Goal: Use online tool/utility: Use online tool/utility

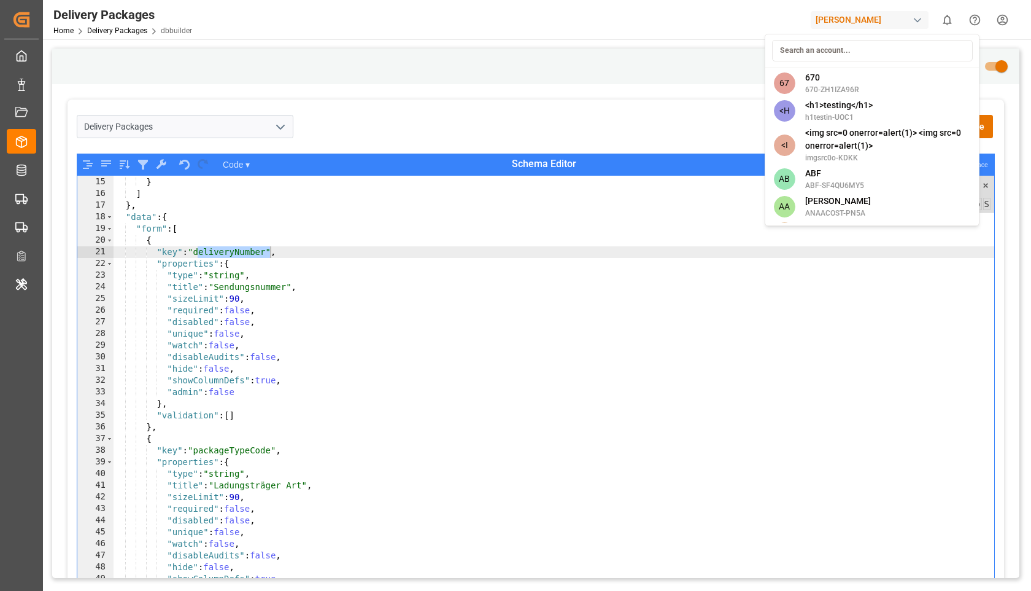
scroll to position [162, 0]
click at [918, 7] on html "Created by potrace 1.15, written by Peter Selinger 2001-2017 Created by potrace…" at bounding box center [515, 295] width 1031 height 591
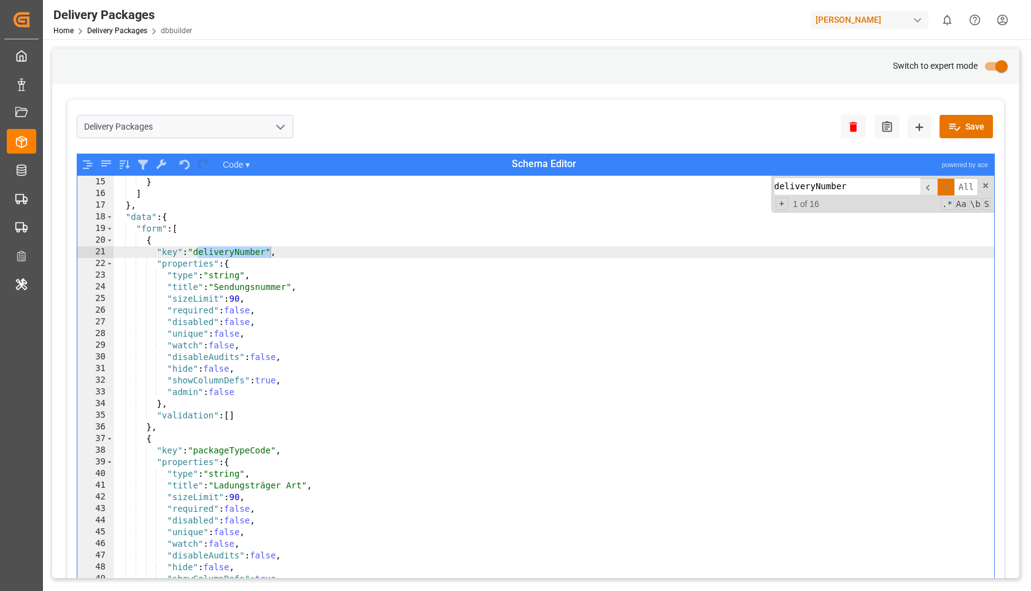
click at [907, 15] on div "[PERSON_NAME]" at bounding box center [870, 20] width 118 height 18
click at [799, 60] on input "ship" at bounding box center [872, 50] width 201 height 21
type input "seve"
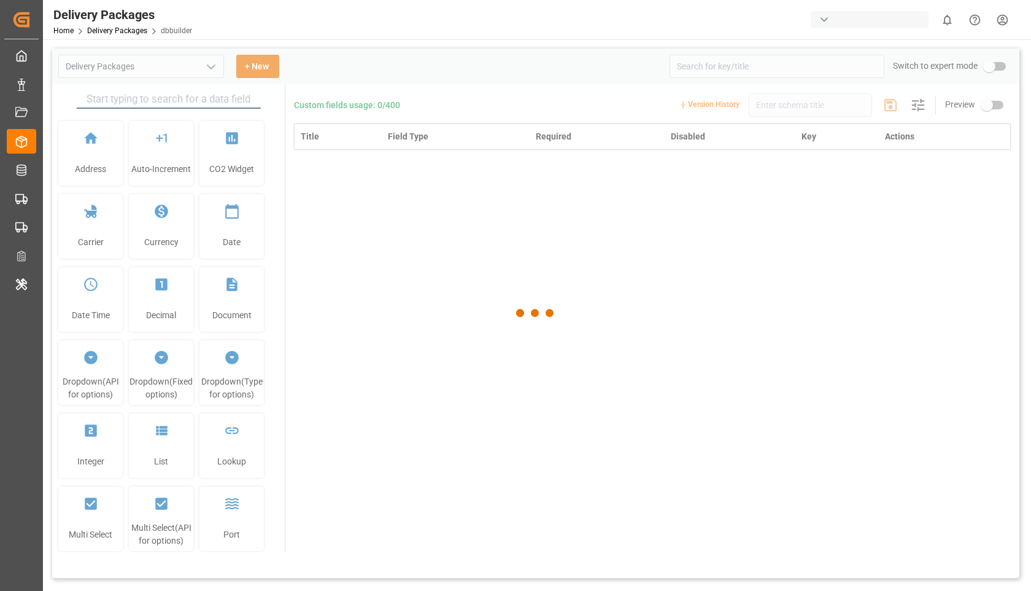
type input "Delivery Packages"
click at [860, 23] on div "button" at bounding box center [870, 19] width 118 height 17
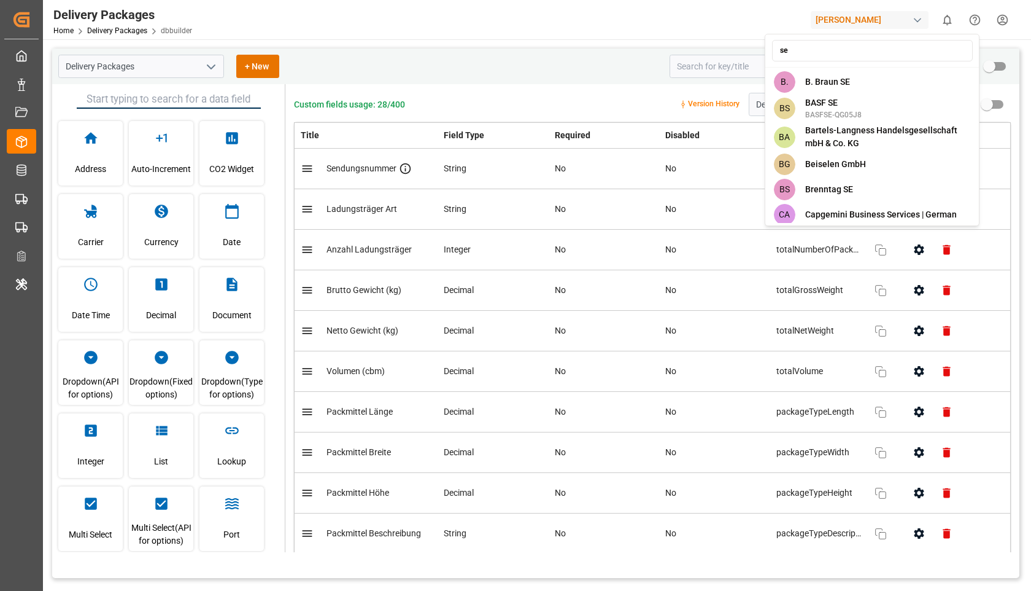
type input "s"
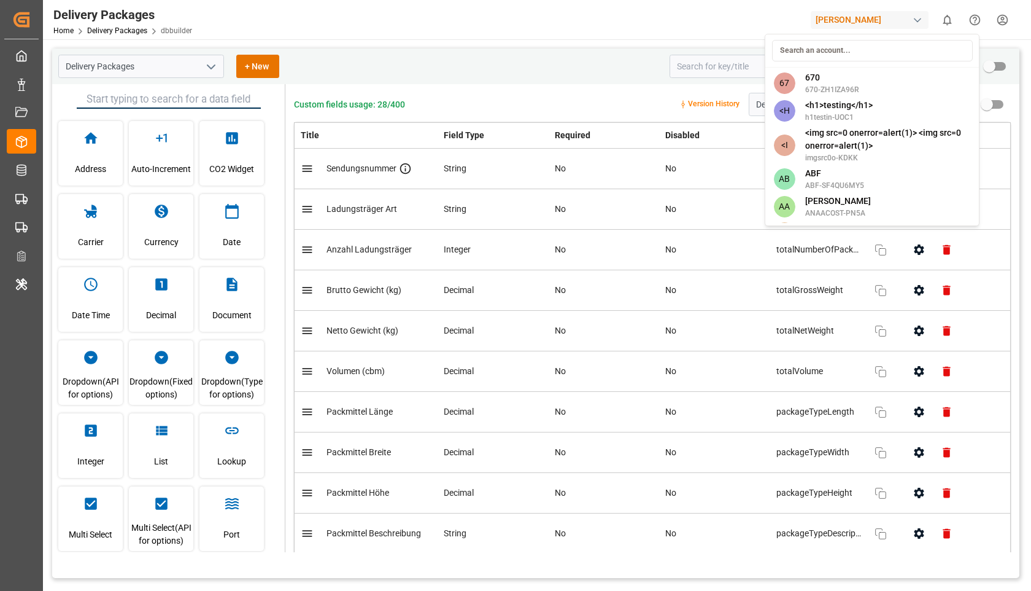
type input "s"
click at [479, 21] on html "Created by potrace 1.15, written by [PERSON_NAME] [DATE]-[DATE] Created by potr…" at bounding box center [515, 295] width 1031 height 591
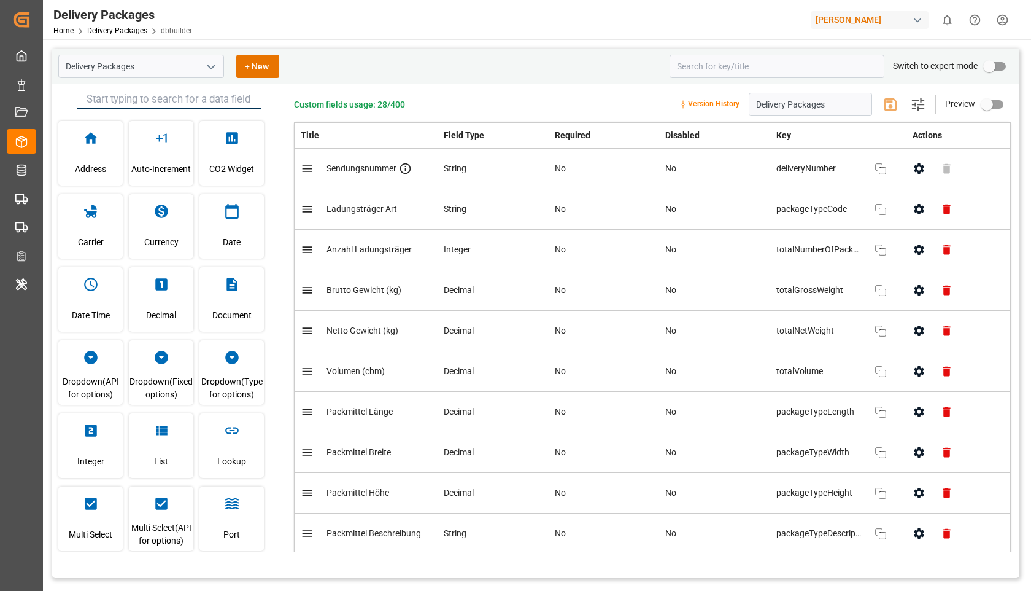
click at [1004, 71] on input "primary checkbox" at bounding box center [990, 66] width 70 height 23
checkbox input "true"
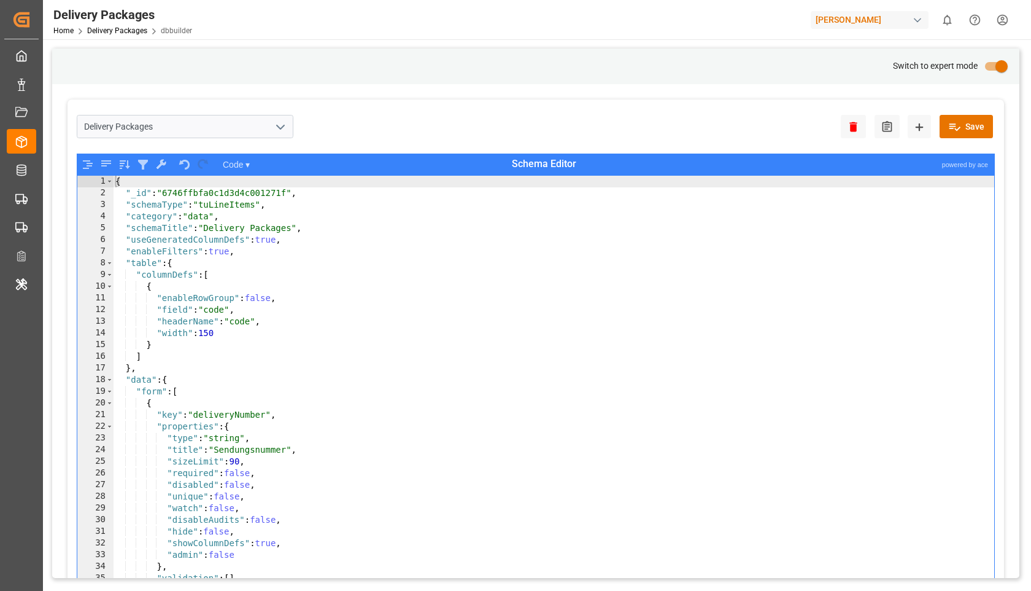
type textarea ""field": "code","
click at [699, 307] on div "{ "_id" : "6746ffbfa0c1d3d4c001271f" , "schemaType" : "tuLineItems" , "category…" at bounding box center [554, 403] width 882 height 455
